Goal: Transaction & Acquisition: Download file/media

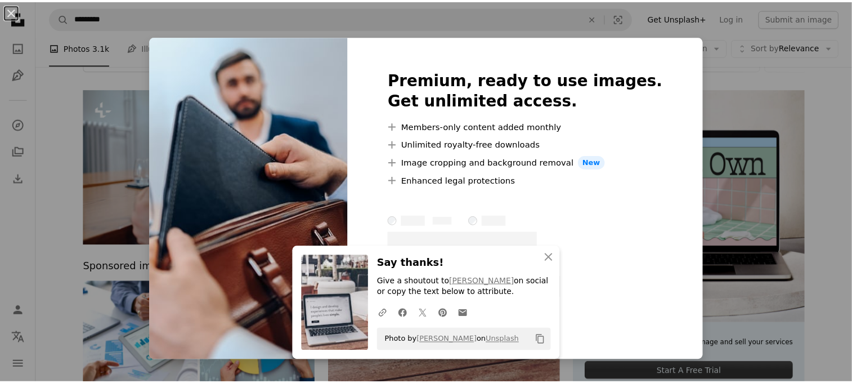
scroll to position [65, 0]
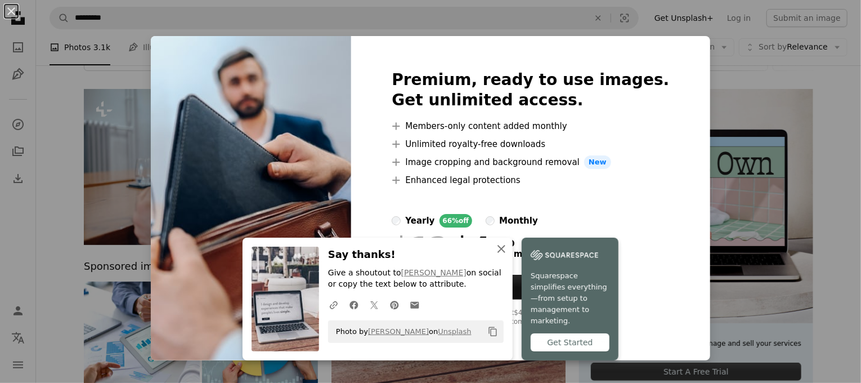
click at [502, 256] on icon "An X shape" at bounding box center [502, 249] width 14 height 14
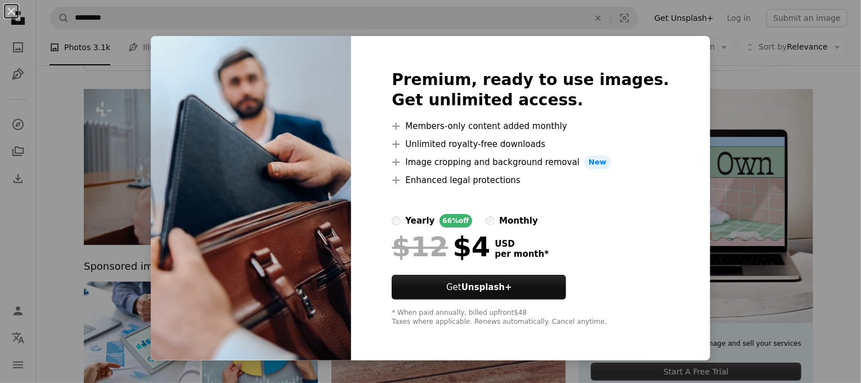
click at [389, 331] on div "Premium, ready to use images. Get unlimited access. A plus sign Members-only co…" at bounding box center [530, 198] width 359 height 324
click at [765, 135] on div "An X shape Premium, ready to use images. Get unlimited access. A plus sign Memb…" at bounding box center [430, 191] width 861 height 383
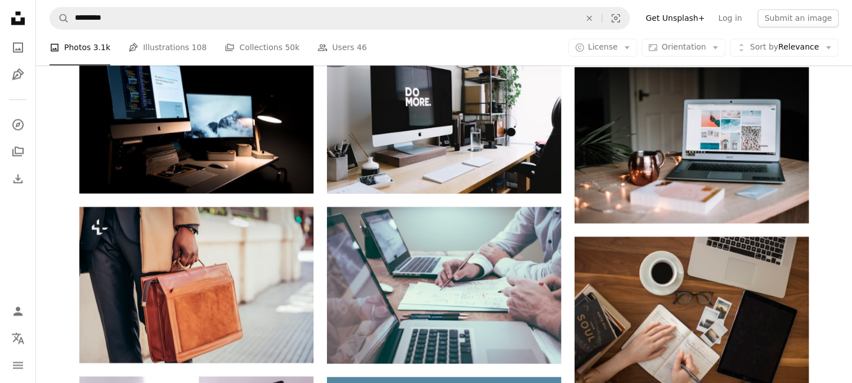
scroll to position [925, 0]
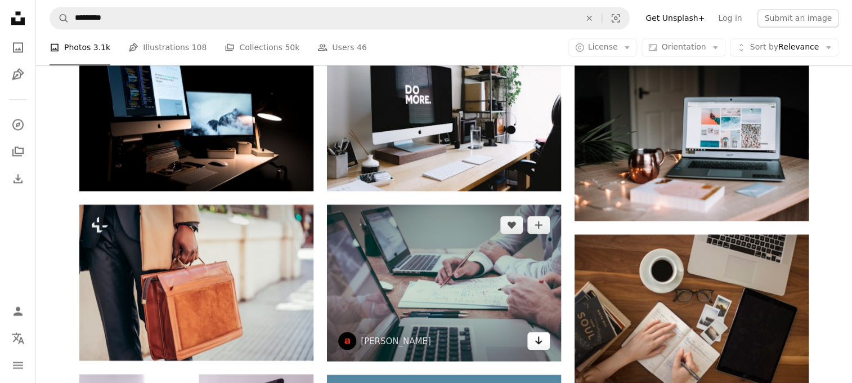
click at [539, 348] on link "Arrow pointing down" at bounding box center [538, 341] width 23 height 18
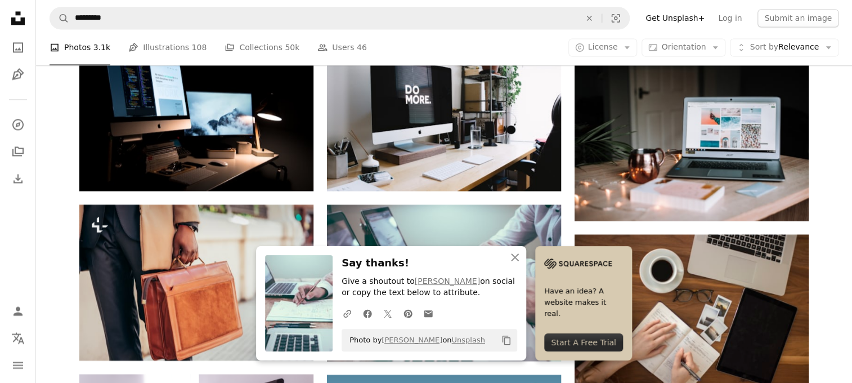
click at [517, 261] on icon "An X shape" at bounding box center [515, 258] width 14 height 14
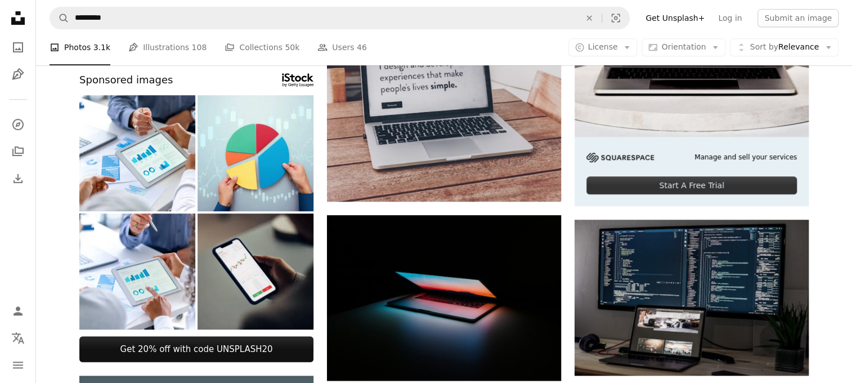
scroll to position [0, 0]
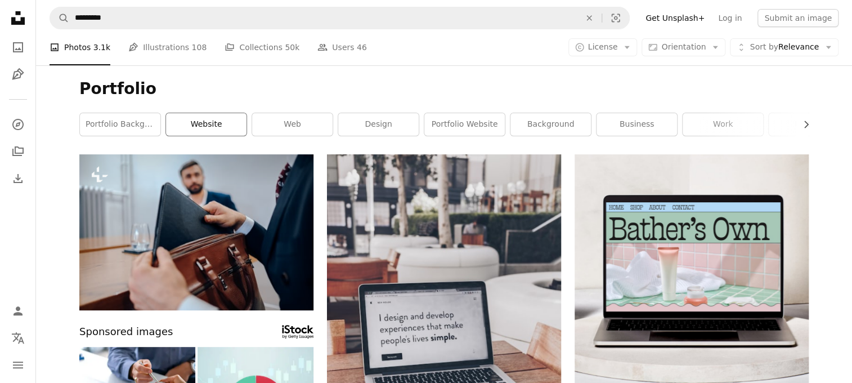
click at [194, 126] on link "website" at bounding box center [206, 124] width 80 height 23
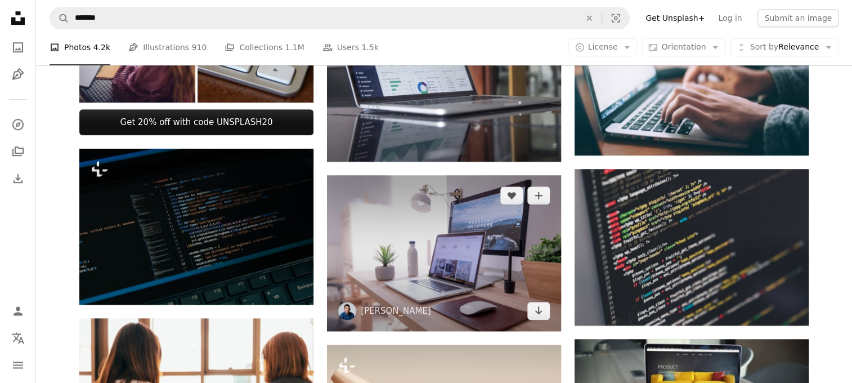
scroll to position [482, 0]
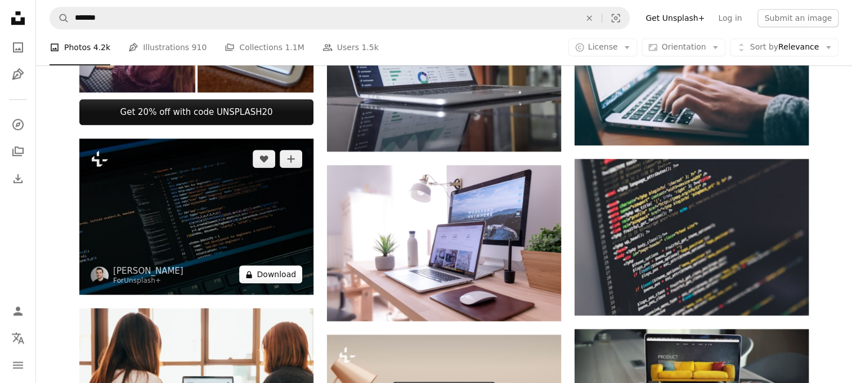
click at [290, 273] on button "A lock Download" at bounding box center [270, 274] width 63 height 18
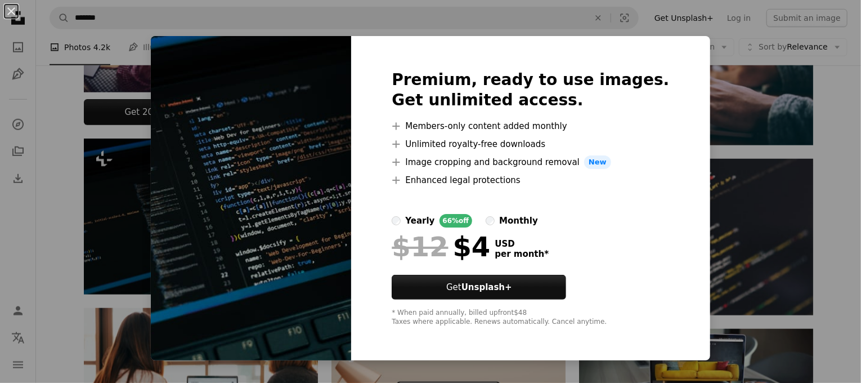
click at [94, 293] on div "An X shape Premium, ready to use images. Get unlimited access. A plus sign Memb…" at bounding box center [430, 191] width 861 height 383
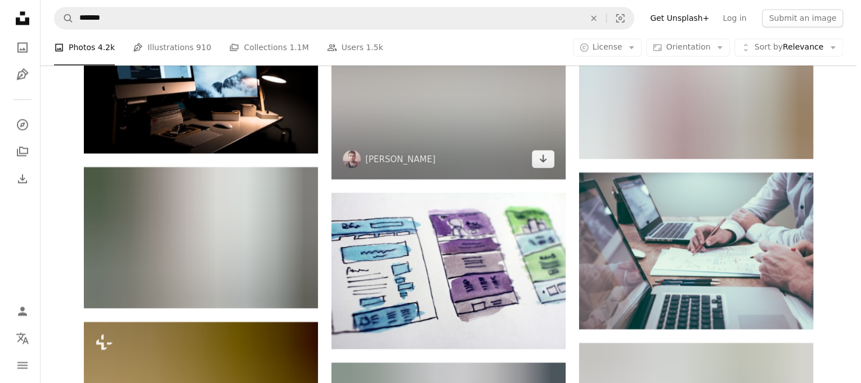
scroll to position [1027, 0]
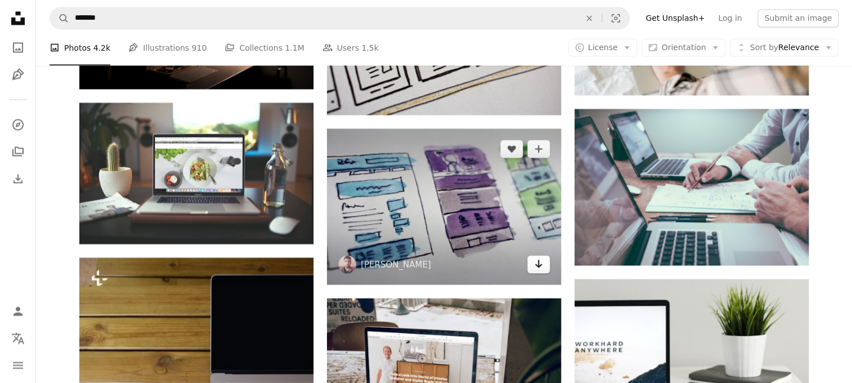
click at [536, 269] on icon "Arrow pointing down" at bounding box center [538, 264] width 9 height 14
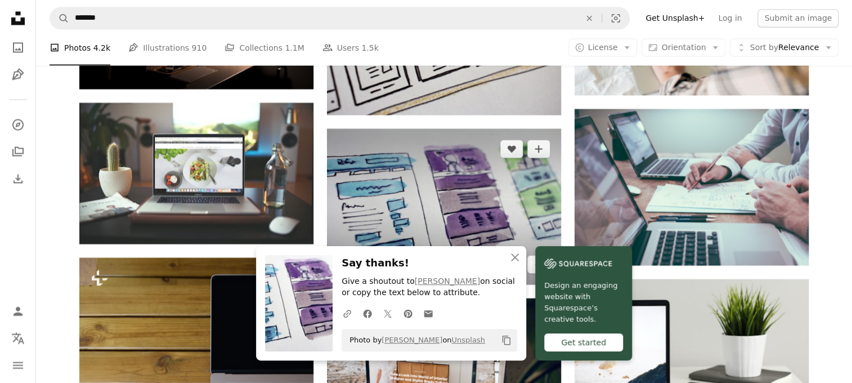
click at [428, 177] on img at bounding box center [444, 206] width 234 height 156
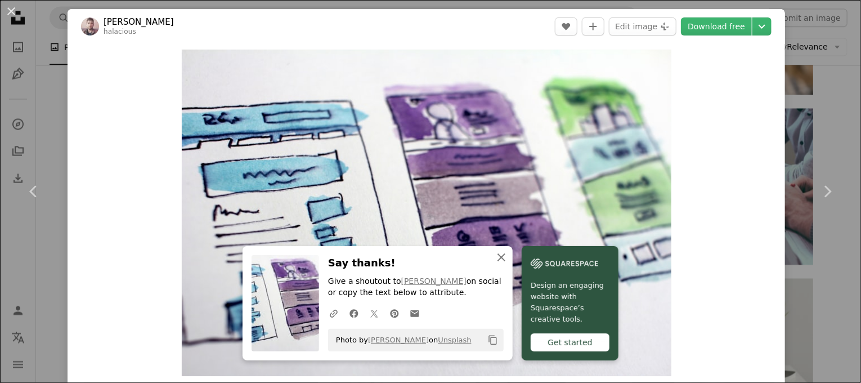
click at [504, 261] on icon "An X shape" at bounding box center [502, 258] width 14 height 14
